Goal: Transaction & Acquisition: Purchase product/service

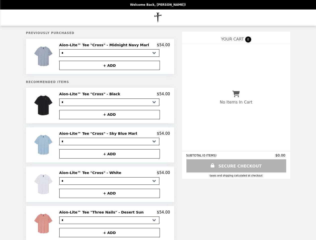
click at [52, 57] on img at bounding box center [43, 56] width 23 height 27
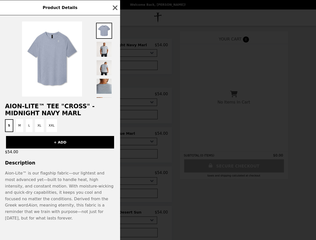
click at [114, 46] on div "Product Details Aion-Lite™ Tee "Cross" - Midnight Navy Marl S M L XL XXL + ADD …" at bounding box center [158, 120] width 316 height 240
click at [114, 66] on div at bounding box center [60, 56] width 120 height 83
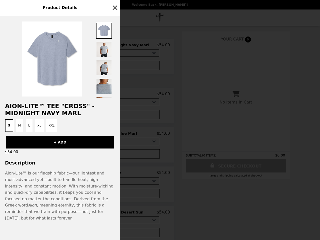
click at [52, 107] on div "Product Details Aion-Lite™ Tee "Cross" - Midnight Navy Marl S M L XL XXL + ADD …" at bounding box center [160, 120] width 320 height 240
click at [114, 96] on div at bounding box center [60, 56] width 120 height 83
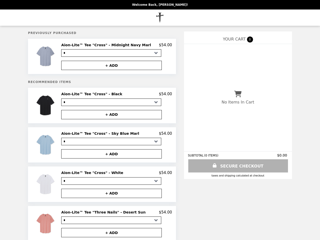
click at [114, 116] on button "+ ADD" at bounding box center [111, 114] width 101 height 9
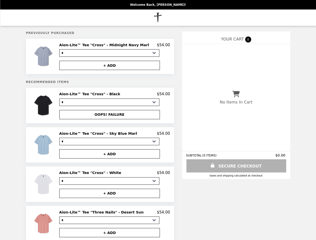
click at [52, 147] on img at bounding box center [43, 144] width 23 height 27
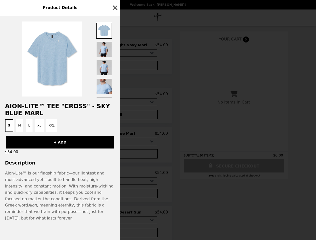
click at [114, 136] on div "Product Details Aion-Lite™ Tee "Cross" - Sky Blue Marl S M L XL XXL + ADD $54.0…" at bounding box center [158, 120] width 316 height 240
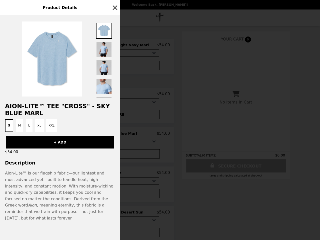
click at [114, 156] on div "$54.00" at bounding box center [60, 152] width 120 height 7
click at [52, 187] on div "Product Details Aion-Lite™ Tee "Cross" - Sky Blue Marl S M L XL XXL + ADD $54.0…" at bounding box center [160, 120] width 320 height 240
